Goal: Transaction & Acquisition: Purchase product/service

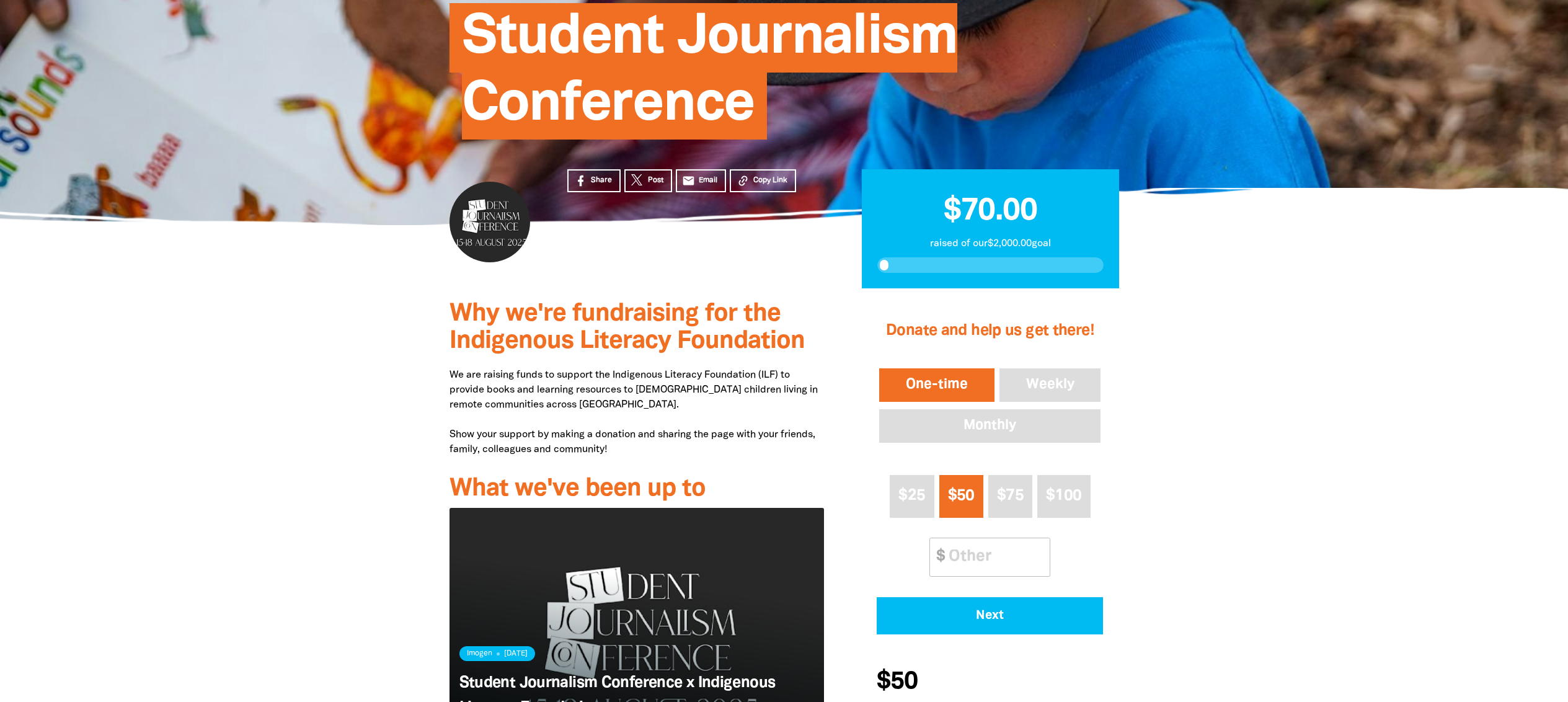
scroll to position [265, 0]
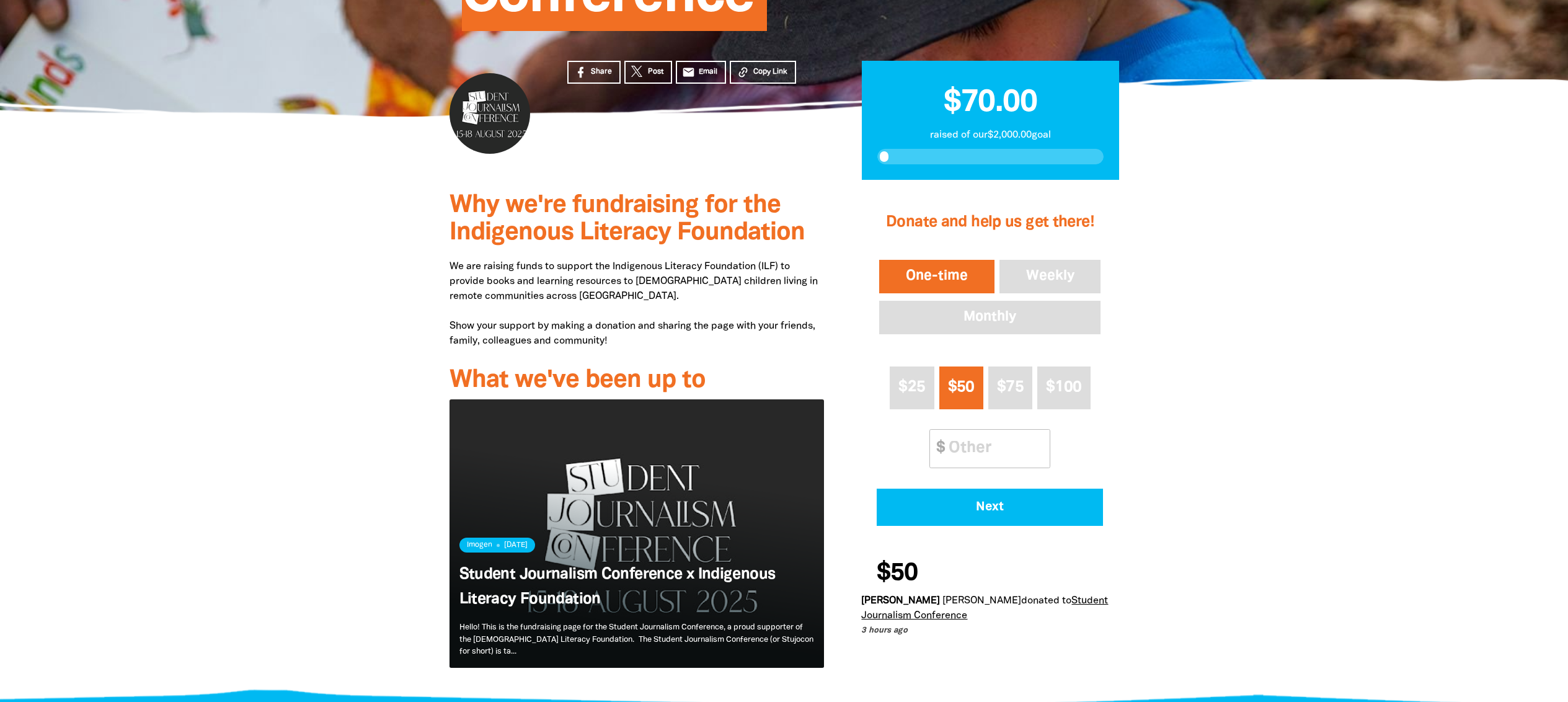
click at [984, 88] on h2 "$70.00" at bounding box center [990, 98] width 226 height 42
click at [986, 94] on span "$70.00" at bounding box center [990, 102] width 94 height 28
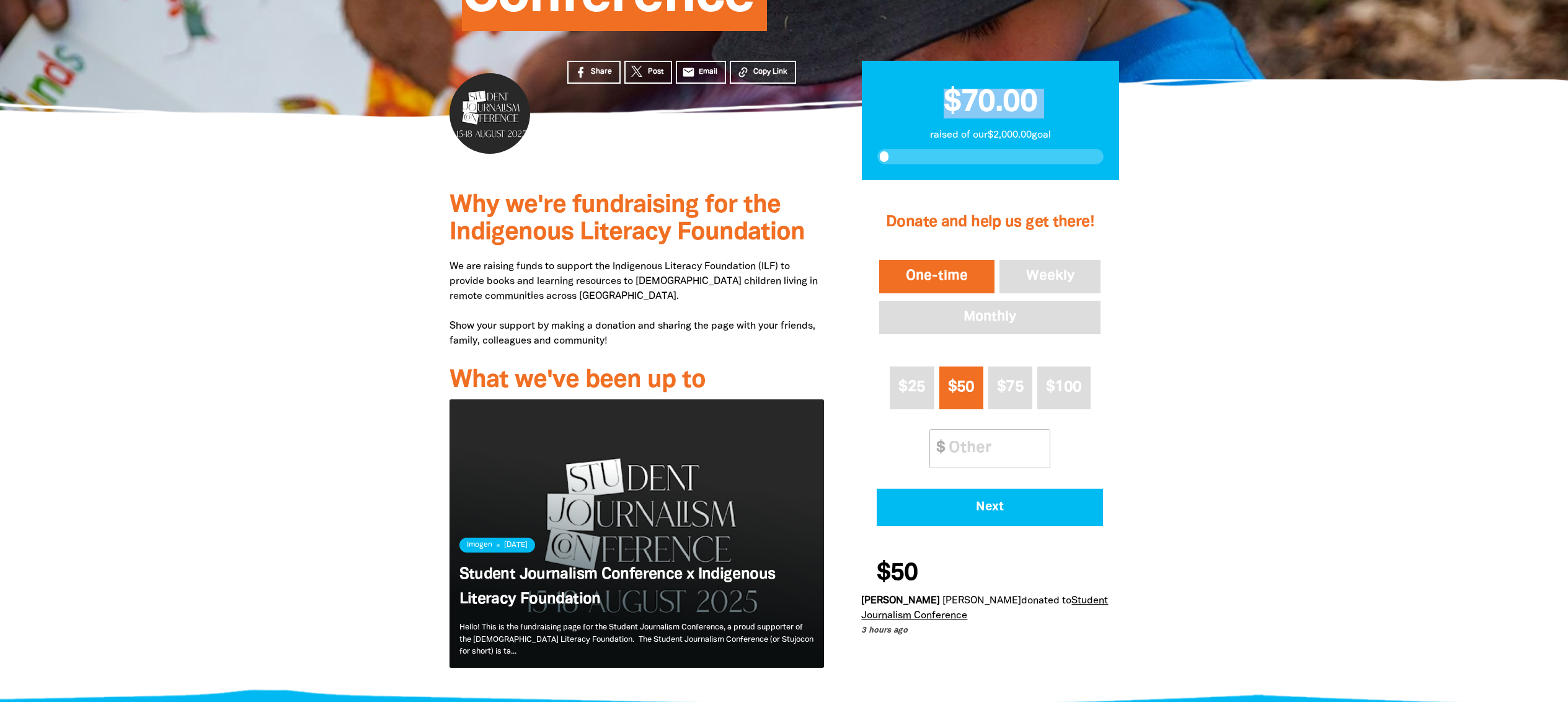
click at [986, 94] on span "$70.00" at bounding box center [990, 102] width 94 height 28
click at [981, 102] on span "$70.00" at bounding box center [990, 102] width 94 height 28
click at [1018, 103] on span "$70.00" at bounding box center [990, 102] width 94 height 28
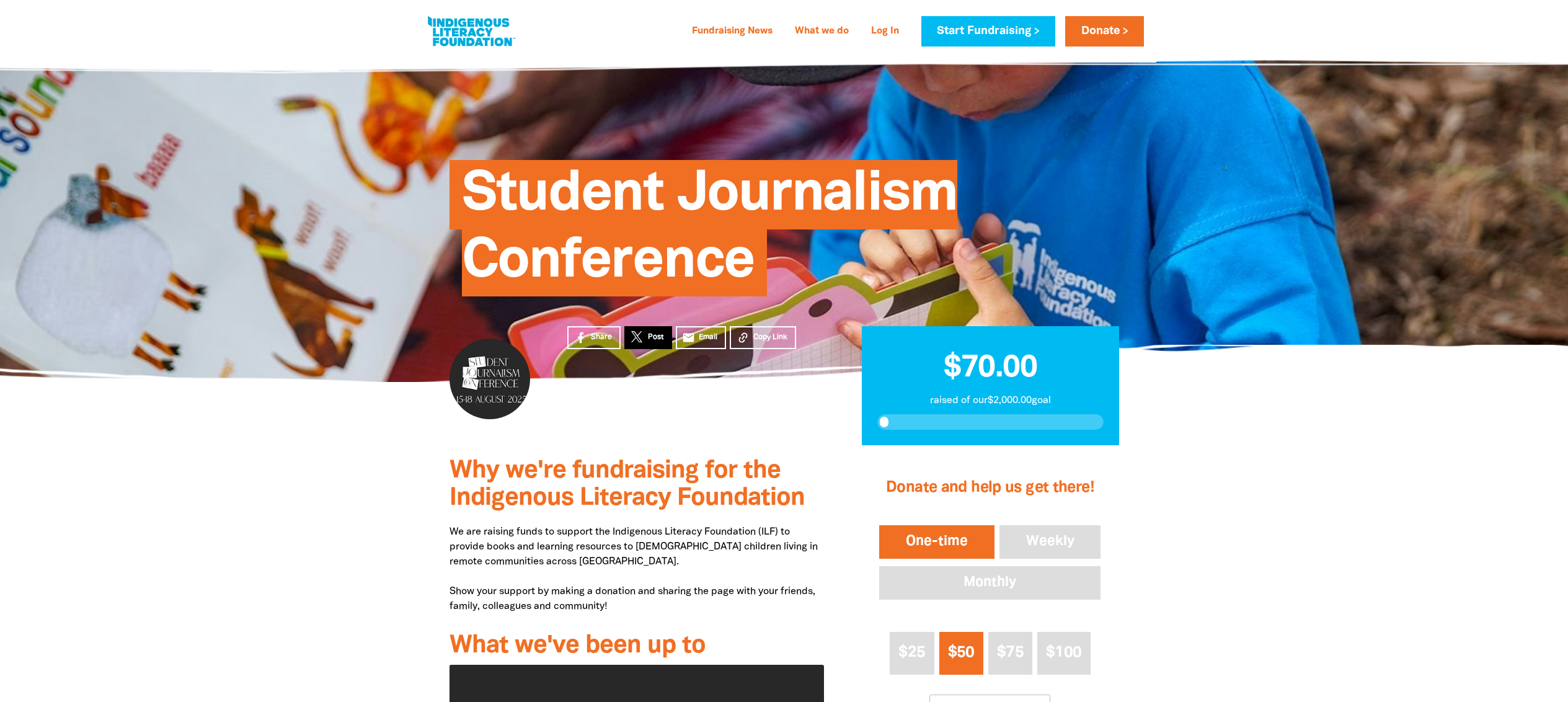
scroll to position [335, 0]
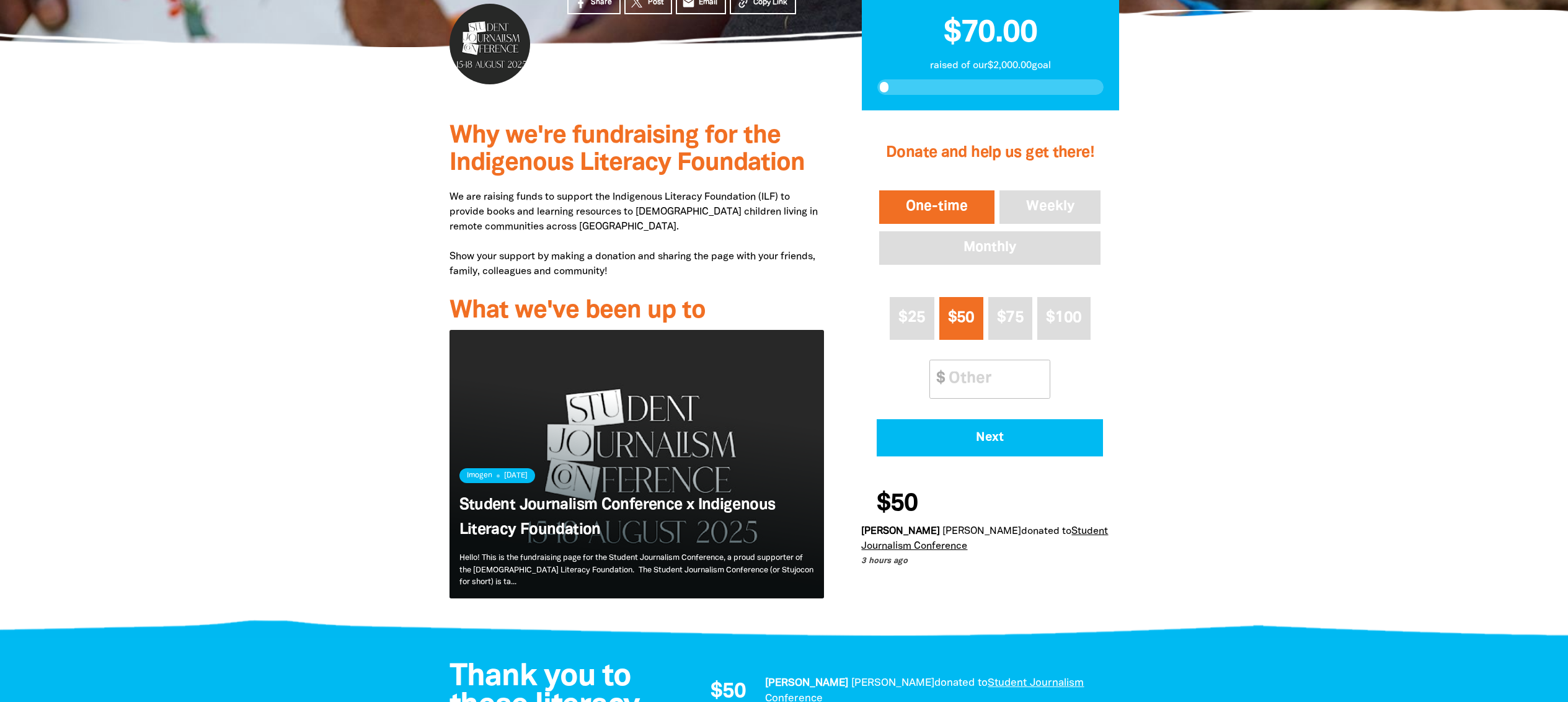
click at [617, 154] on span "Why we're fundraising for the Indigenous Literacy Foundation" at bounding box center [627, 150] width 355 height 50
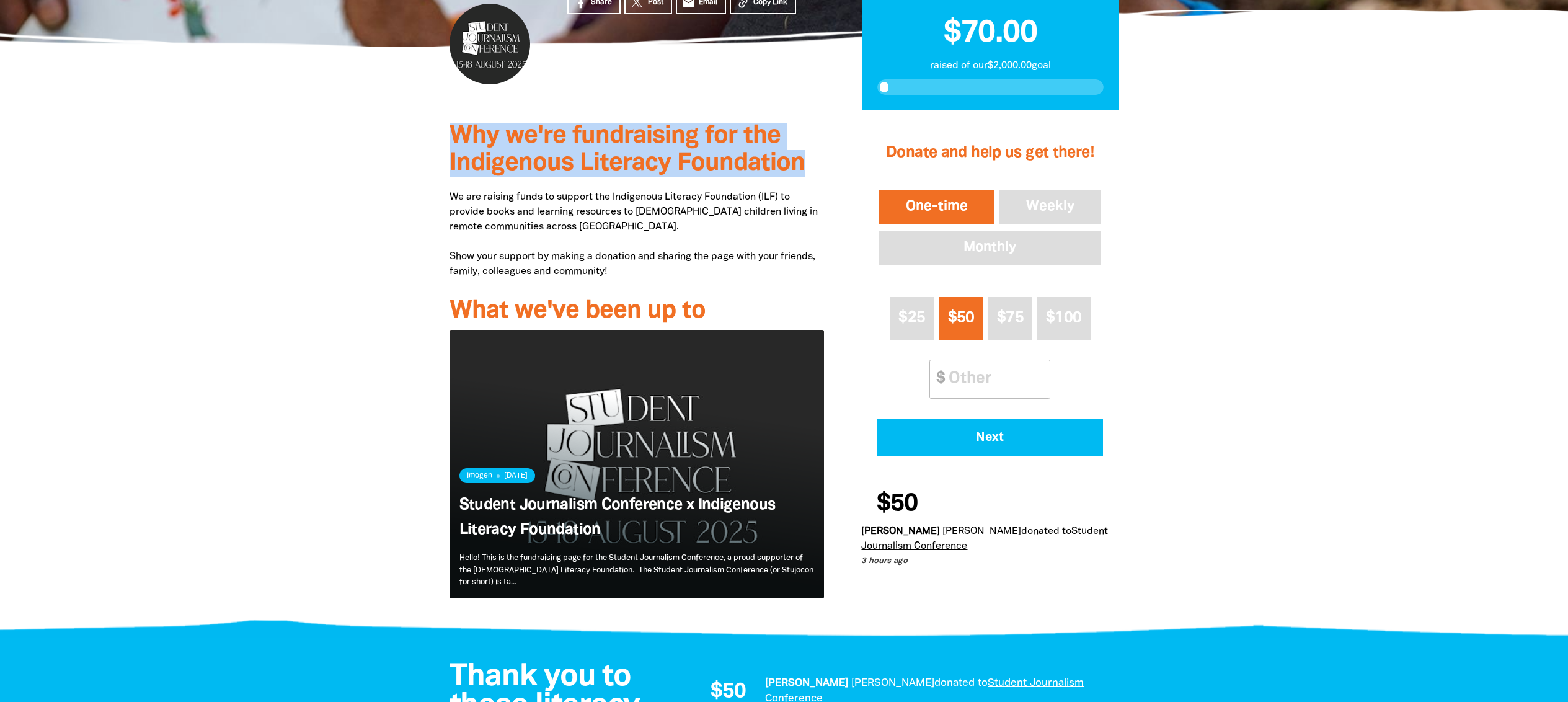
click at [617, 154] on span "Why we're fundraising for the Indigenous Literacy Foundation" at bounding box center [627, 150] width 355 height 50
click at [569, 158] on span "Why we're fundraising for the Indigenous Literacy Foundation" at bounding box center [627, 150] width 355 height 50
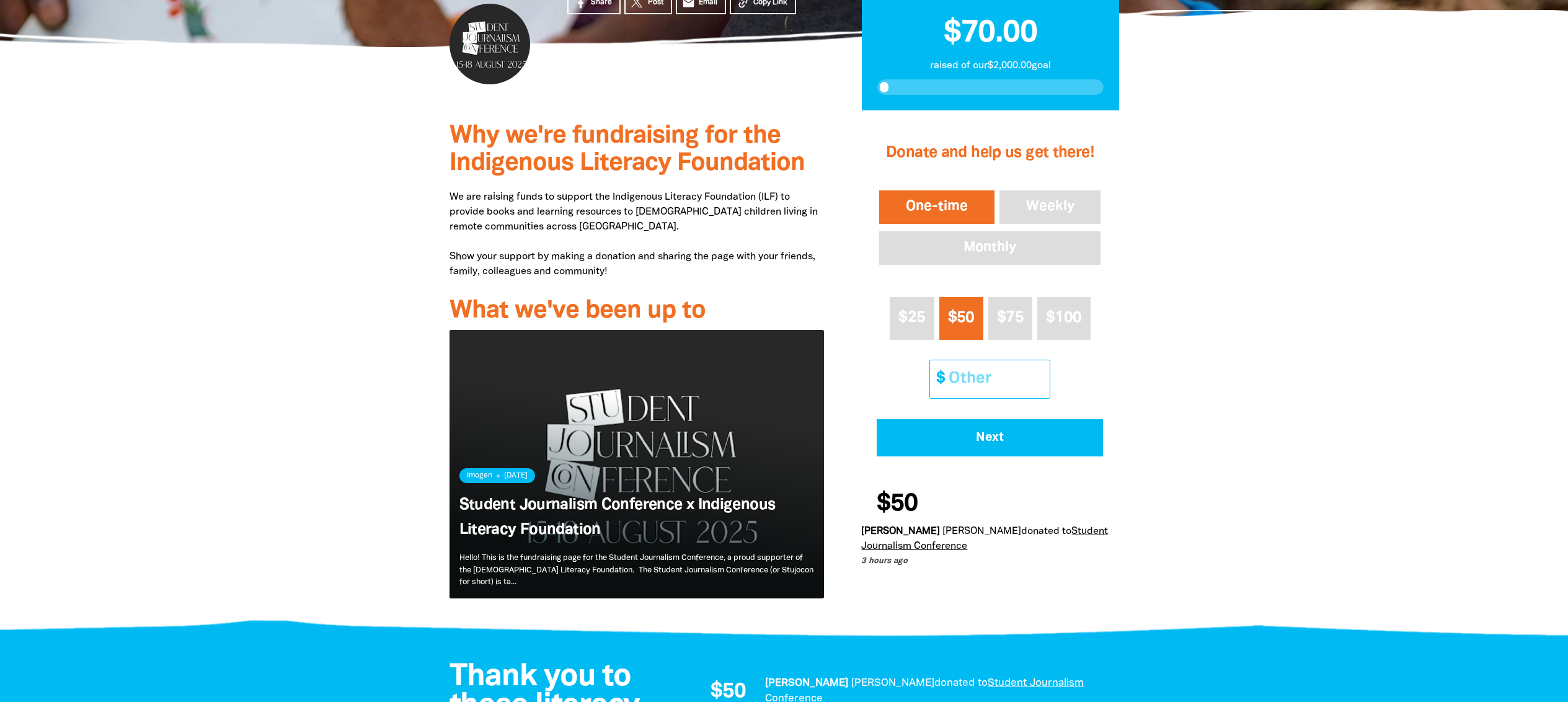
click at [981, 376] on input "Other Amount" at bounding box center [994, 379] width 109 height 38
click at [1184, 327] on div at bounding box center [784, 371] width 1568 height 522
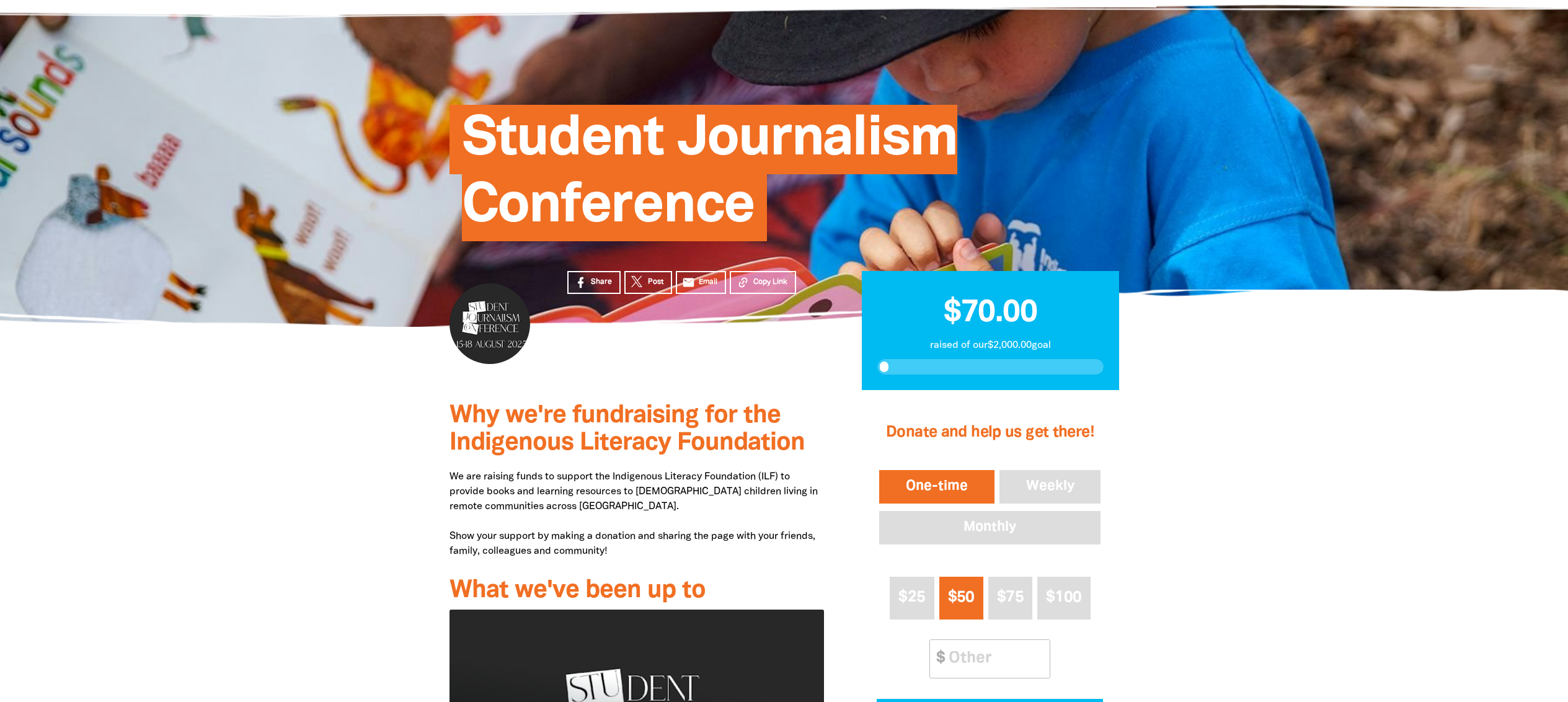
scroll to position [0, 0]
